Goal: Task Accomplishment & Management: Complete application form

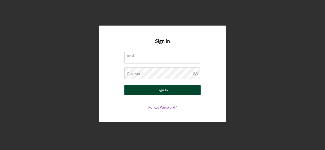
type input "[EMAIL_ADDRESS][DOMAIN_NAME]"
click at [159, 94] on div "Sign In" at bounding box center [162, 90] width 10 height 10
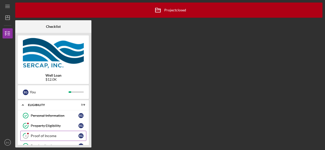
click at [50, 138] on link "3 Proof of Income E G" at bounding box center [53, 136] width 66 height 10
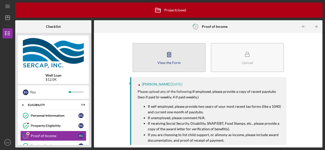
click at [171, 57] on icon "button" at bounding box center [169, 54] width 13 height 13
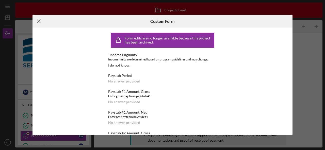
click at [37, 22] on icon "Icon/Menu Close" at bounding box center [38, 21] width 13 height 13
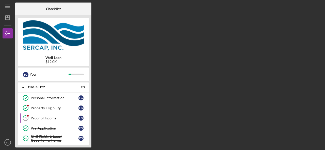
click at [54, 119] on div "Proof of Income" at bounding box center [55, 118] width 48 height 4
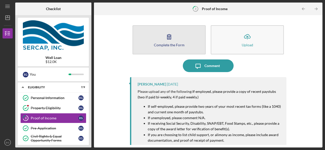
click at [168, 49] on button "Complete the Form Form" at bounding box center [168, 39] width 73 height 29
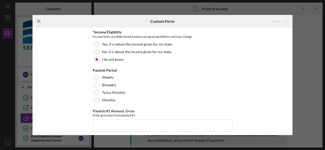
click at [39, 20] on icon "Icon/Menu Close" at bounding box center [38, 21] width 13 height 13
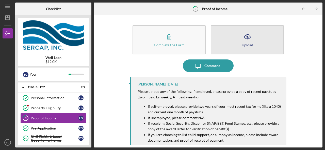
click at [249, 40] on icon "Icon/Upload" at bounding box center [247, 36] width 13 height 13
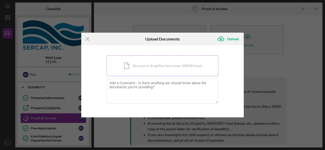
click at [155, 69] on div "Icon/Document Browse or drag files here (max 100MB total) Tap to choose files o…" at bounding box center [163, 66] width 112 height 21
click at [145, 67] on div "Icon/Document Browse or drag files here (max 100MB total) Tap to choose files o…" at bounding box center [163, 66] width 112 height 21
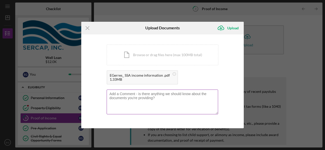
click at [168, 98] on textarea at bounding box center [162, 102] width 111 height 25
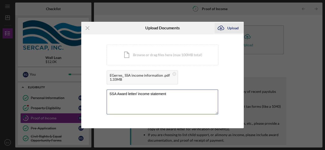
type textarea "SSA Award letter/ income statement"
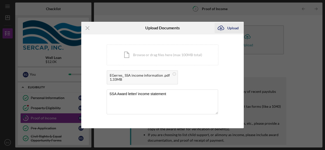
click at [230, 30] on div "Upload" at bounding box center [232, 28] width 11 height 10
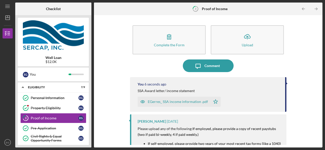
click at [310, 72] on div "Complete the Form Form Icon/Upload Upload Icon/Message Comment You 6 seconds ag…" at bounding box center [207, 82] width 223 height 128
drag, startPoint x: 325, startPoint y: 66, endPoint x: 325, endPoint y: 61, distance: 4.6
click at [325, 61] on div "Icon/Menu 3 Proof of Income Checklist Well Loan $12.0K E G You Icon/Expander El…" at bounding box center [162, 75] width 325 height 150
click at [319, 9] on icon "Icon/Table Pagination Arrow" at bounding box center [315, 8] width 11 height 11
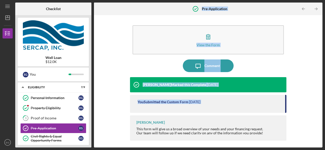
drag, startPoint x: 90, startPoint y: 79, endPoint x: 93, endPoint y: 119, distance: 39.9
click at [93, 119] on div "Checklist Well Loan $12.0K E G You Icon/Expander Eligibility 7 / 9 Personal Inf…" at bounding box center [168, 75] width 307 height 145
click at [125, 58] on div "View the Form Form Icon/Message Comment Erica Jenkins Marked this Complete 1 mo…" at bounding box center [207, 82] width 223 height 128
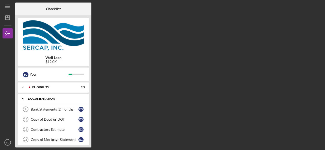
click at [23, 99] on polyline at bounding box center [23, 99] width 2 height 1
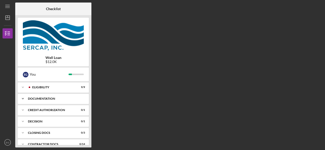
click at [24, 101] on icon "Icon/Expander" at bounding box center [23, 99] width 10 height 10
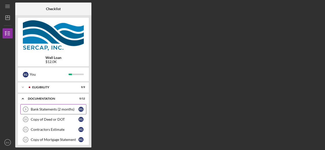
click at [65, 109] on div "Bank Statements (2 months)" at bounding box center [55, 110] width 48 height 4
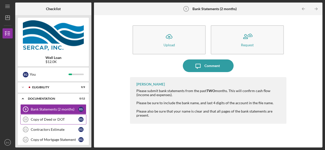
click at [58, 119] on div "Copy of Deed or DOT" at bounding box center [55, 120] width 48 height 4
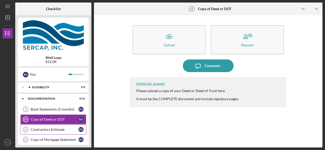
click at [61, 132] on link "Contractors Estimate 11 Contractors Estimate E G" at bounding box center [53, 130] width 66 height 10
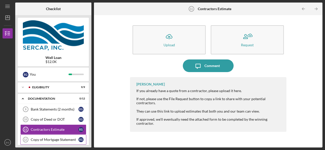
click at [63, 140] on div "Copy of Mortgage Statement" at bounding box center [55, 140] width 48 height 4
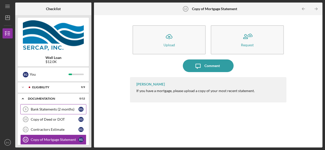
click at [55, 108] on div "Bank Statements (2 months)" at bounding box center [55, 110] width 48 height 4
